Goal: Transaction & Acquisition: Purchase product/service

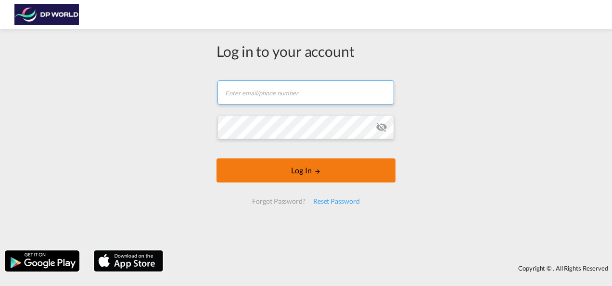
type input "[PERSON_NAME][EMAIL_ADDRESS][PERSON_NAME][DOMAIN_NAME]"
click at [310, 167] on button "Log In" at bounding box center [305, 170] width 179 height 24
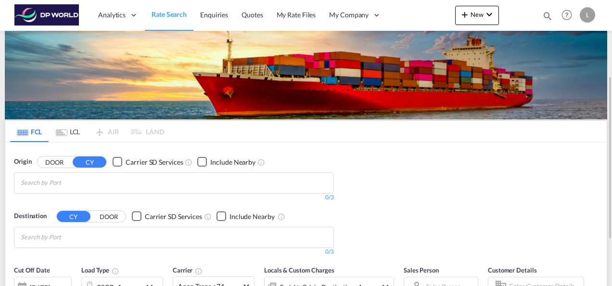
scroll to position [48, 0]
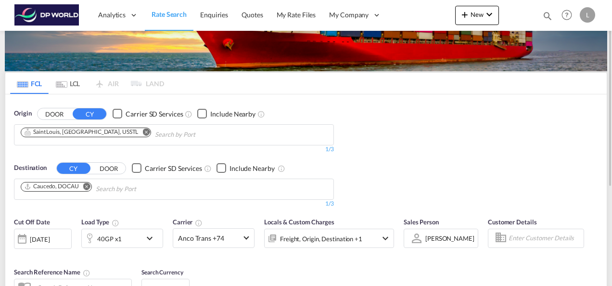
click at [142, 130] on md-icon "Remove" at bounding box center [145, 131] width 7 height 7
click at [79, 133] on input "Chips input." at bounding box center [66, 134] width 91 height 15
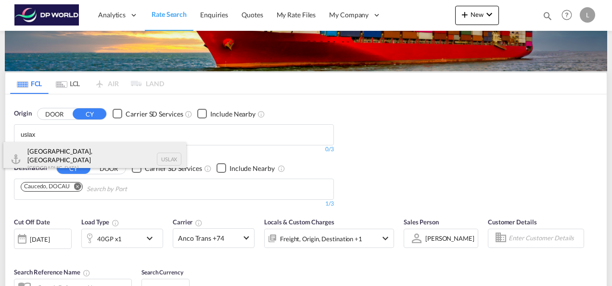
type input "uslax"
click at [80, 159] on div "[GEOGRAPHIC_DATA], [GEOGRAPHIC_DATA] United States USLAX" at bounding box center [94, 159] width 183 height 35
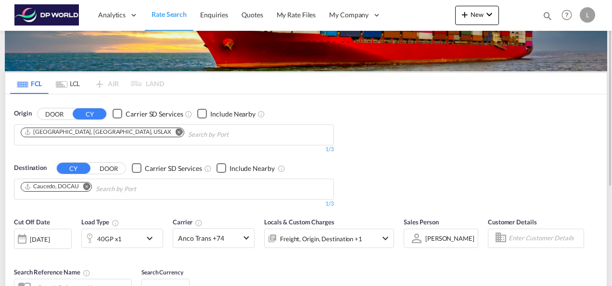
click at [89, 183] on md-icon "Remove" at bounding box center [86, 185] width 7 height 7
click at [74, 186] on input "Chips input." at bounding box center [66, 188] width 91 height 15
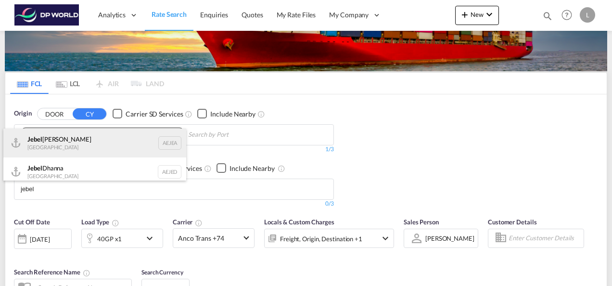
type input "jebel"
click at [71, 142] on div "Jebel Ali United Arab Emirates AEJEA" at bounding box center [94, 142] width 183 height 29
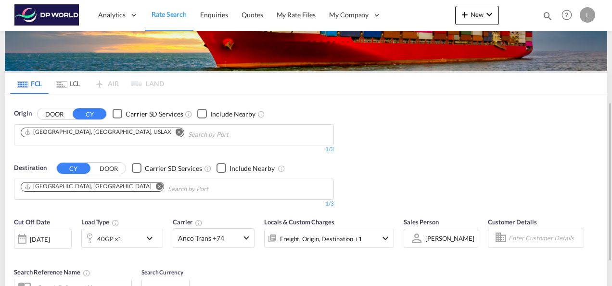
scroll to position [96, 0]
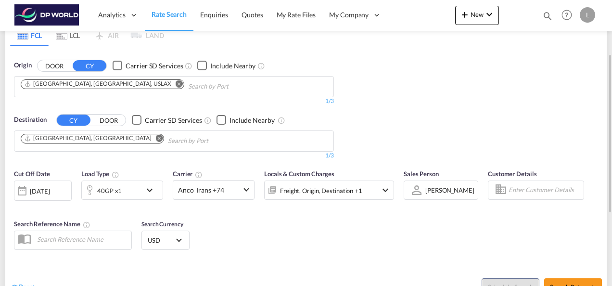
click at [151, 190] on md-icon "icon-chevron-down" at bounding box center [152, 190] width 16 height 12
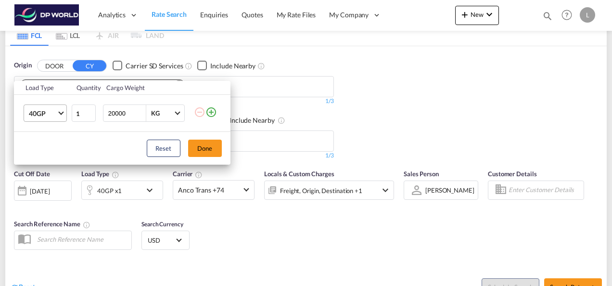
click at [66, 113] on md-select-value "40GP" at bounding box center [47, 113] width 38 height 16
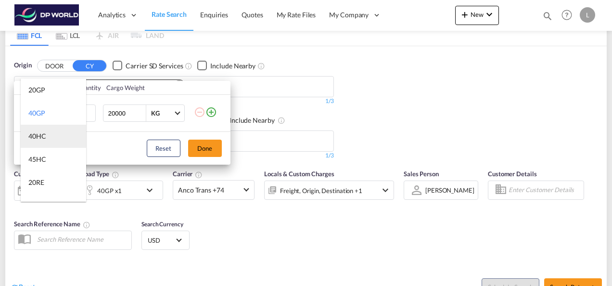
click at [54, 134] on md-option "40HC" at bounding box center [53, 136] width 65 height 23
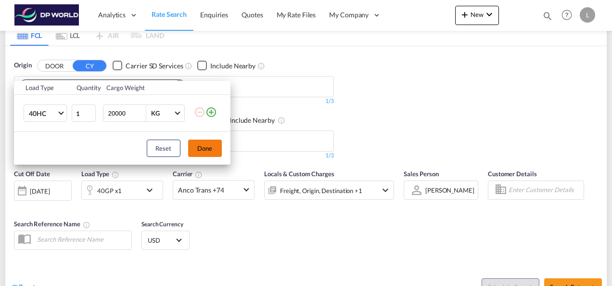
click at [213, 151] on button "Done" at bounding box center [205, 148] width 34 height 17
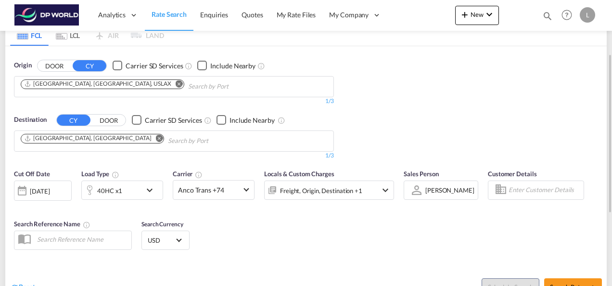
click at [418, 184] on div at bounding box center [416, 189] width 15 height 17
click at [432, 187] on div "[PERSON_NAME]" at bounding box center [449, 191] width 49 height 8
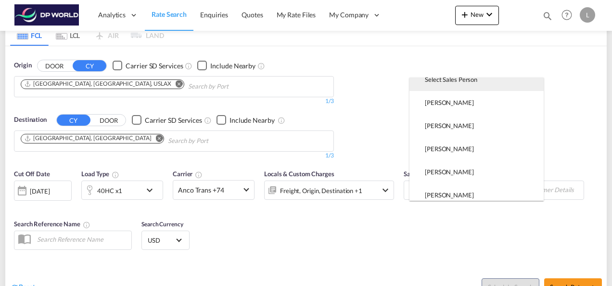
scroll to position [0, 0]
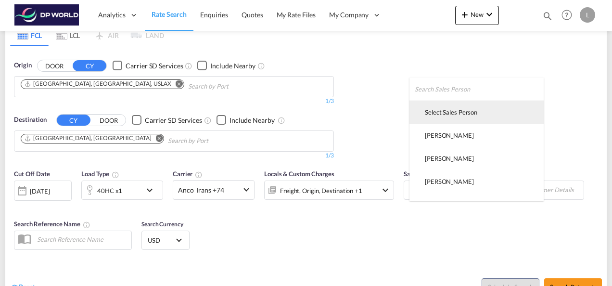
click at [437, 112] on div "Select Sales Person" at bounding box center [451, 112] width 52 height 9
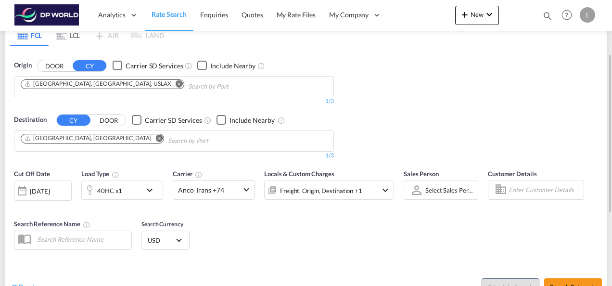
click at [441, 232] on div "Cut Off Date 22 Aug 2025 22/08/2025 Load Type 40HC x1 Carrier Anco Trans +74 On…" at bounding box center [305, 211] width 601 height 94
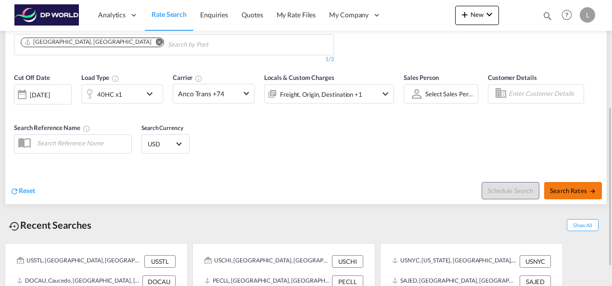
click at [552, 192] on span "Search Rates" at bounding box center [573, 191] width 46 height 8
type input "USLAX to AEJEA / [DATE]"
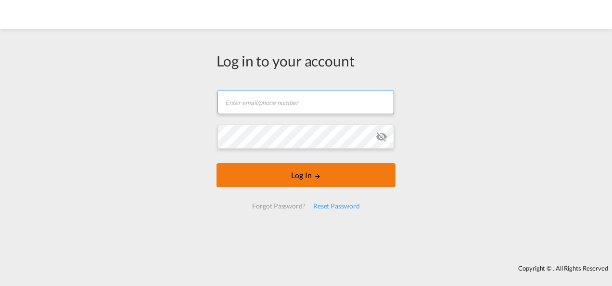
type input "[PERSON_NAME][EMAIL_ADDRESS][PERSON_NAME][DOMAIN_NAME]"
click at [281, 183] on button "Log In" at bounding box center [305, 175] width 179 height 24
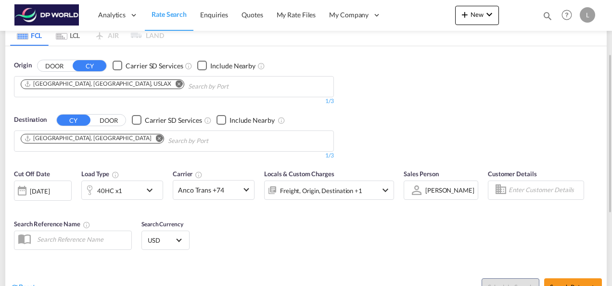
scroll to position [192, 0]
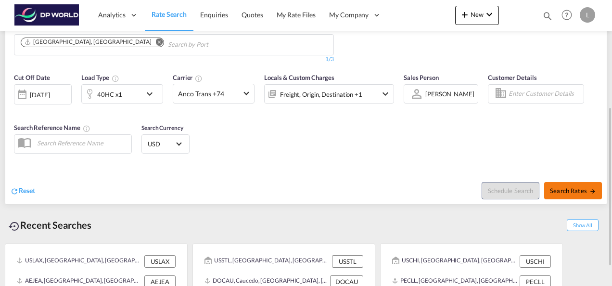
click at [579, 193] on button "Search Rates" at bounding box center [573, 190] width 58 height 17
type input "USLAX to AEJEA / [DATE]"
